Goal: Information Seeking & Learning: Check status

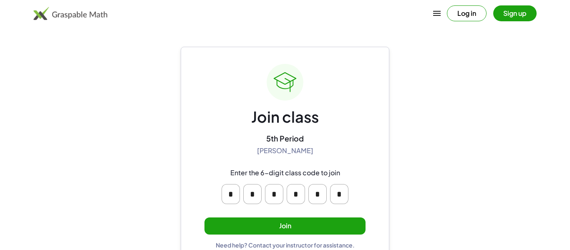
click at [321, 230] on button "Join" at bounding box center [284, 225] width 161 height 17
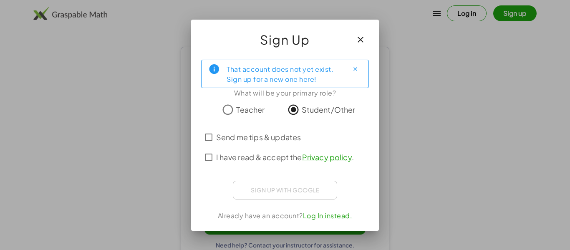
click at [219, 166] on label "I have read & accept the Privacy policy ." at bounding box center [285, 157] width 138 height 20
click at [357, 69] on icon "Close" at bounding box center [355, 69] width 6 height 6
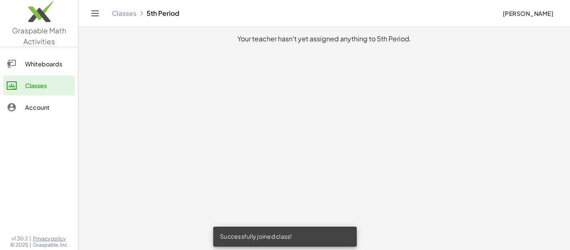
click at [40, 57] on link "Whiteboards" at bounding box center [38, 64] width 71 height 20
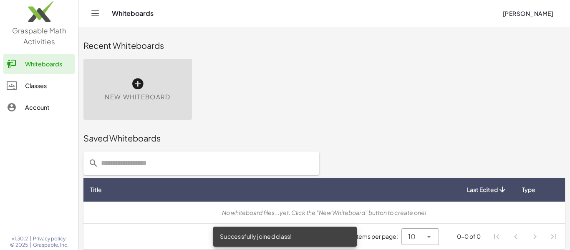
click at [113, 104] on div "New Whiteboard" at bounding box center [137, 89] width 109 height 61
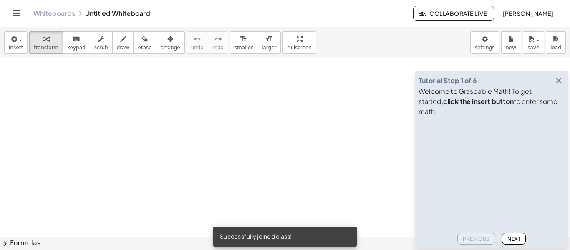
scroll to position [31, 0]
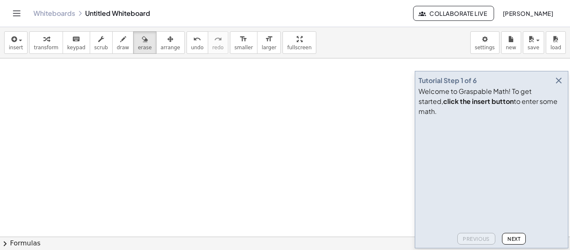
click at [17, 13] on icon "Toggle navigation" at bounding box center [17, 13] width 10 height 10
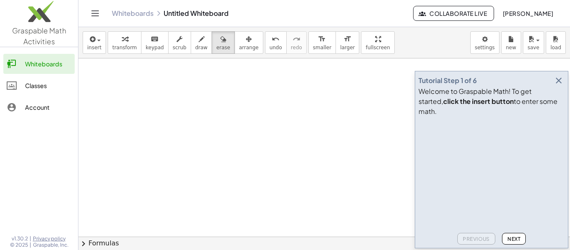
click at [25, 86] on div at bounding box center [16, 86] width 18 height 10
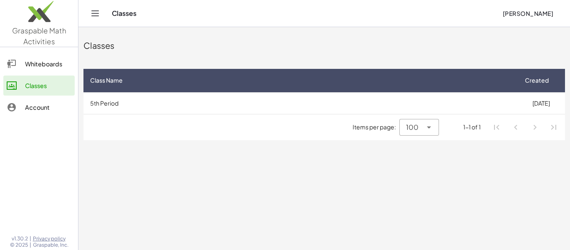
click at [160, 119] on div "Items per page: 100 *** 1-1 of 1" at bounding box center [324, 127] width 482 height 26
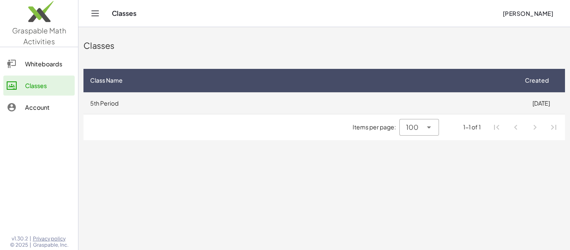
click at [184, 106] on td "5th Period" at bounding box center [300, 103] width 434 height 22
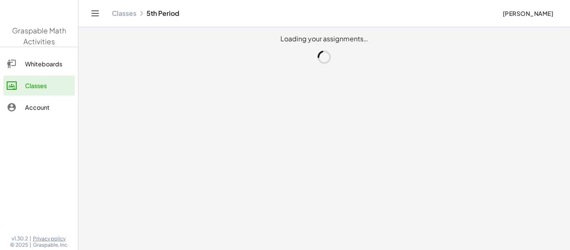
click at [189, 113] on main "Loading your assignments…" at bounding box center [324, 125] width 492 height 250
click at [187, 94] on main "Your teacher hasn't yet assigned anything to 5th Period." at bounding box center [324, 125] width 492 height 250
